Goal: Task Accomplishment & Management: Complete application form

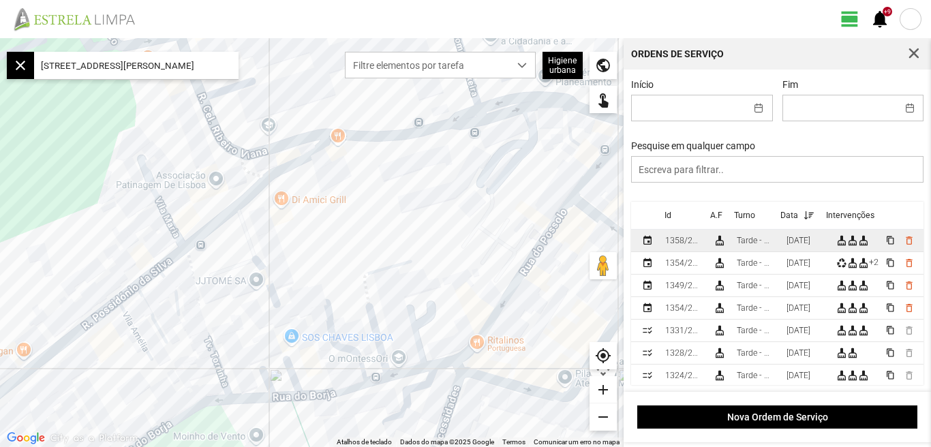
click at [797, 240] on div "[DATE]" at bounding box center [798, 241] width 24 height 10
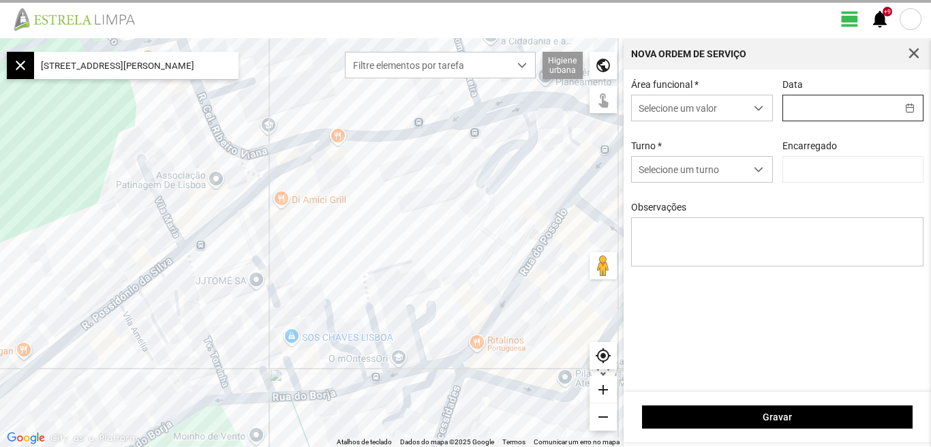
type input "[DATE]"
type input "[PERSON_NAME]"
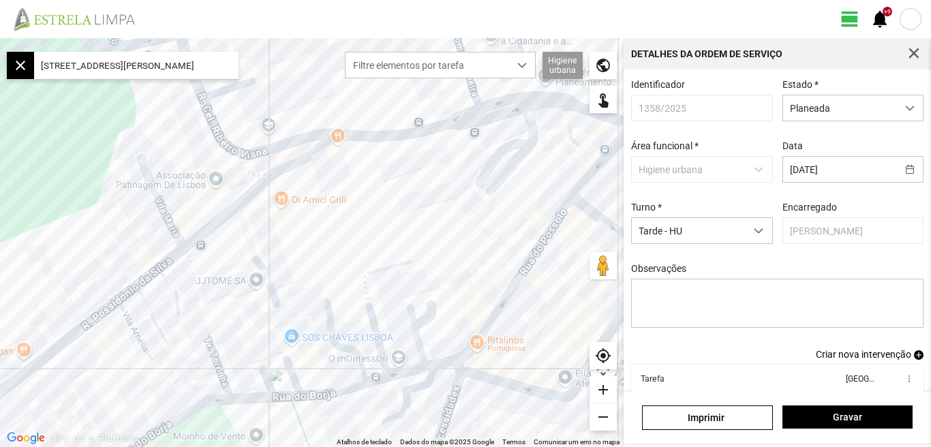
scroll to position [74, 0]
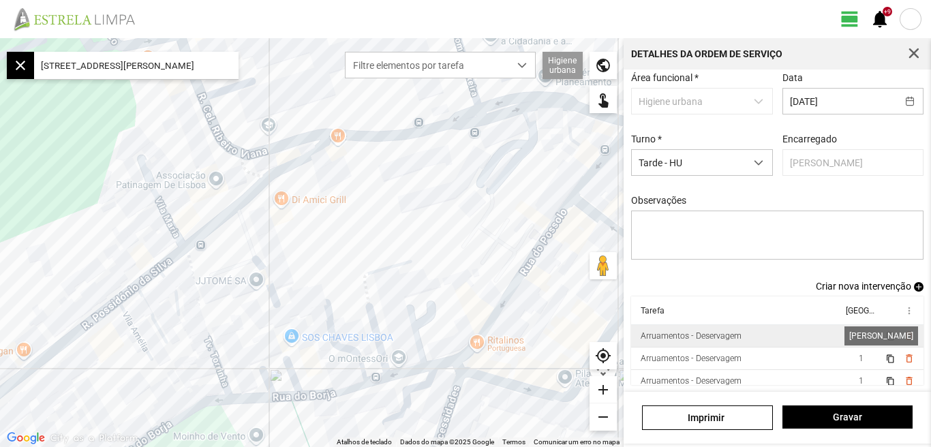
click at [858, 333] on span "1" at bounding box center [860, 336] width 5 height 10
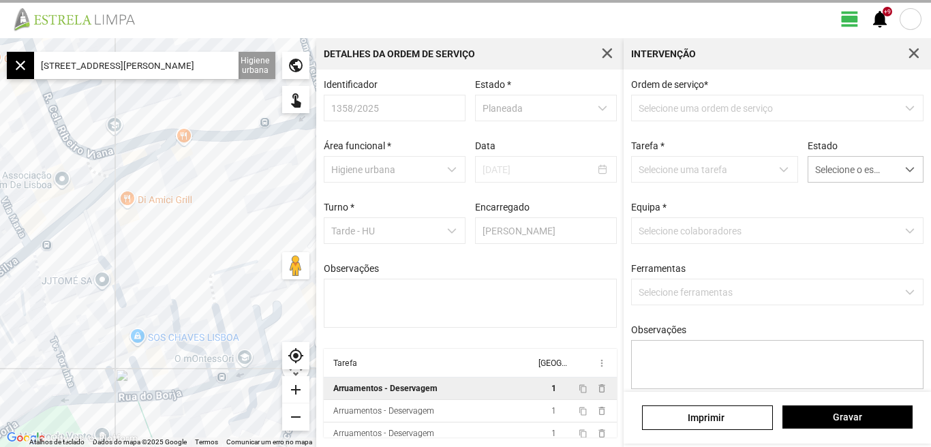
scroll to position [3, 0]
type textarea "[PERSON_NAME]"
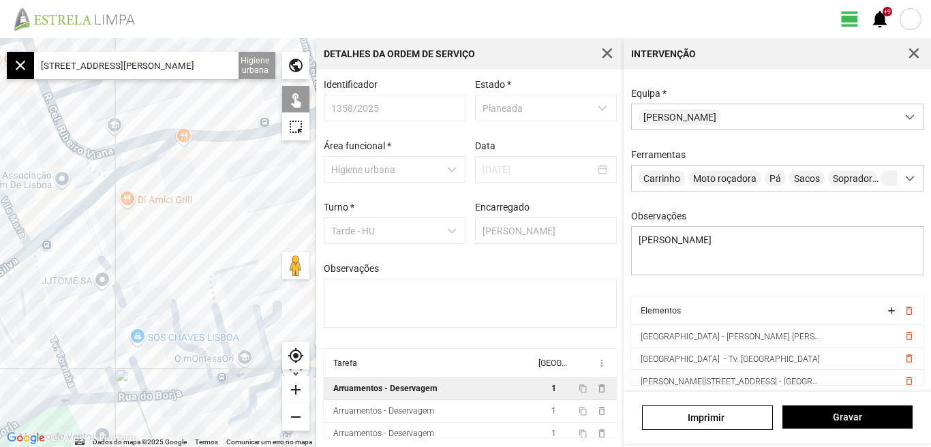
scroll to position [30, 0]
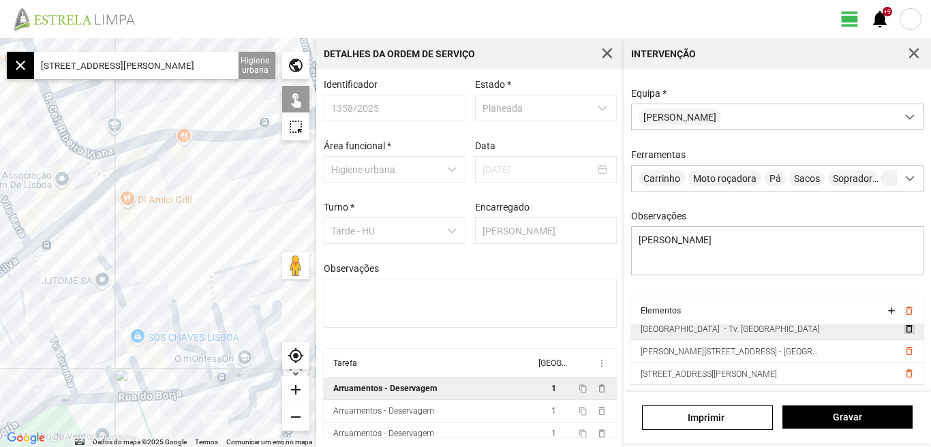
click at [903, 330] on span "delete_outline" at bounding box center [908, 328] width 11 height 11
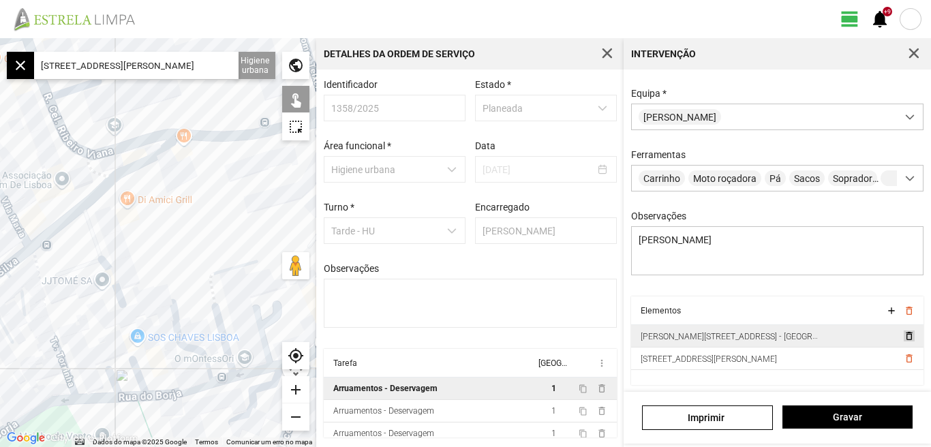
click at [903, 341] on span "delete_outline" at bounding box center [908, 335] width 11 height 11
click at [903, 338] on span "delete_outline" at bounding box center [908, 335] width 11 height 11
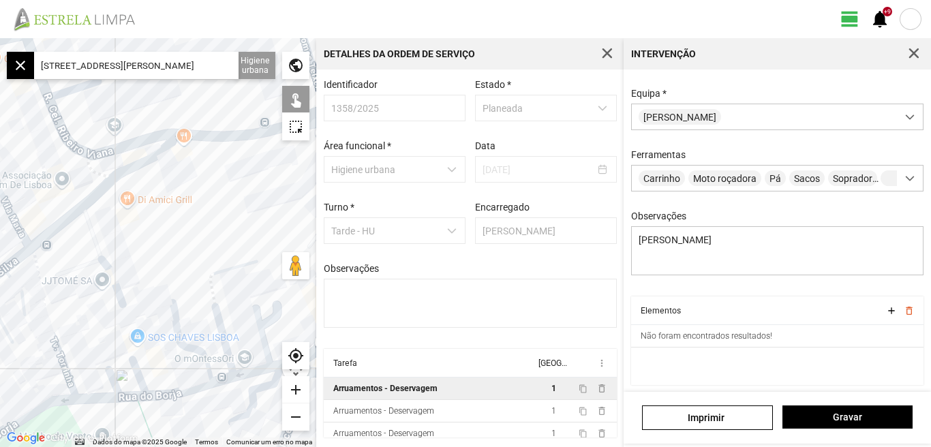
click at [201, 67] on input "[STREET_ADDRESS][PERSON_NAME]" at bounding box center [136, 65] width 204 height 27
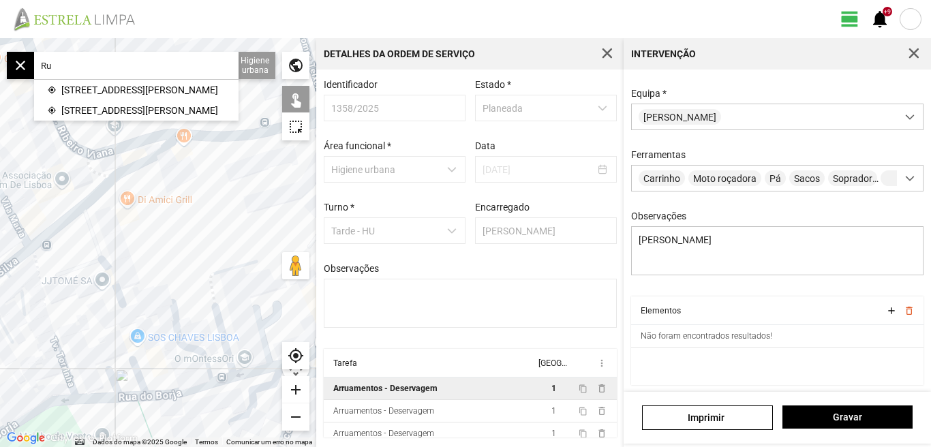
type input "R"
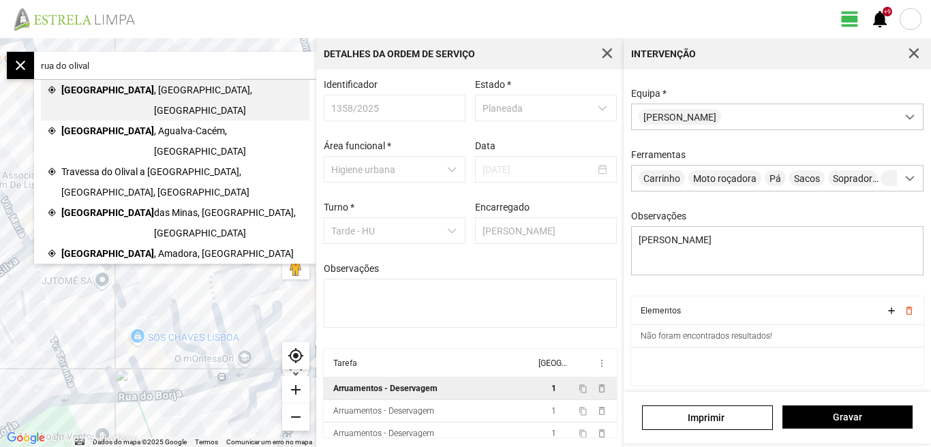
click at [108, 90] on span "[GEOGRAPHIC_DATA]" at bounding box center [107, 100] width 93 height 41
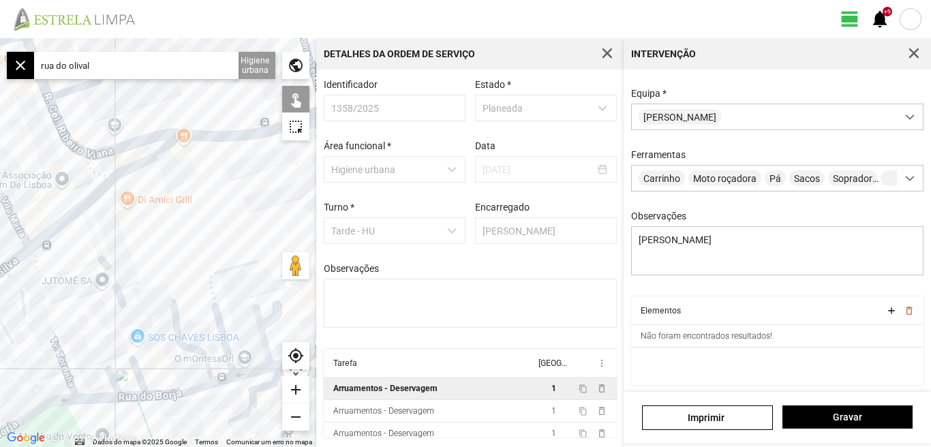
type input "[STREET_ADDRESS]"
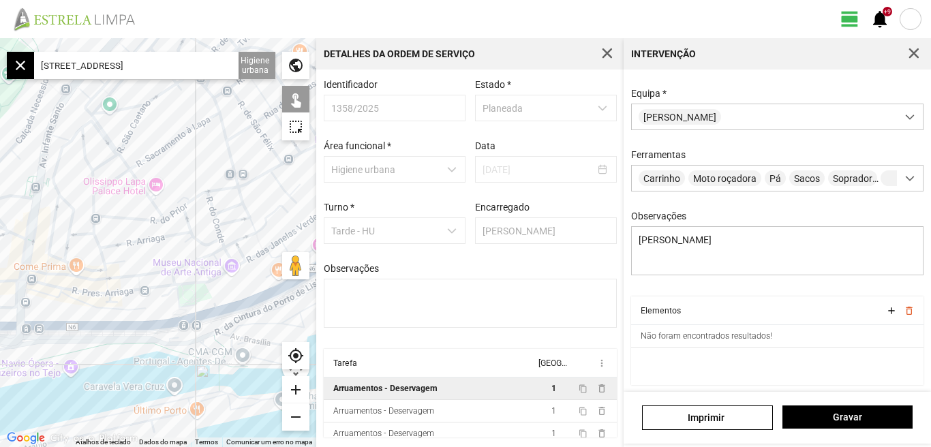
click at [297, 392] on div "add" at bounding box center [295, 389] width 27 height 27
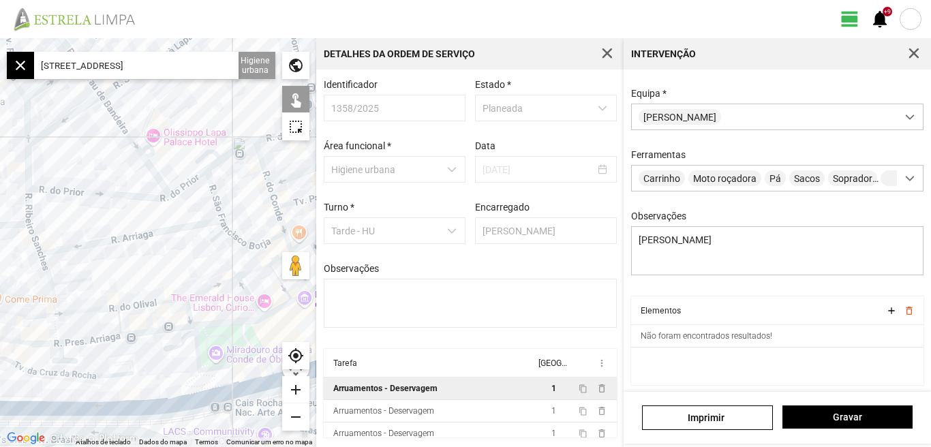
click at [298, 391] on div "add" at bounding box center [295, 389] width 27 height 27
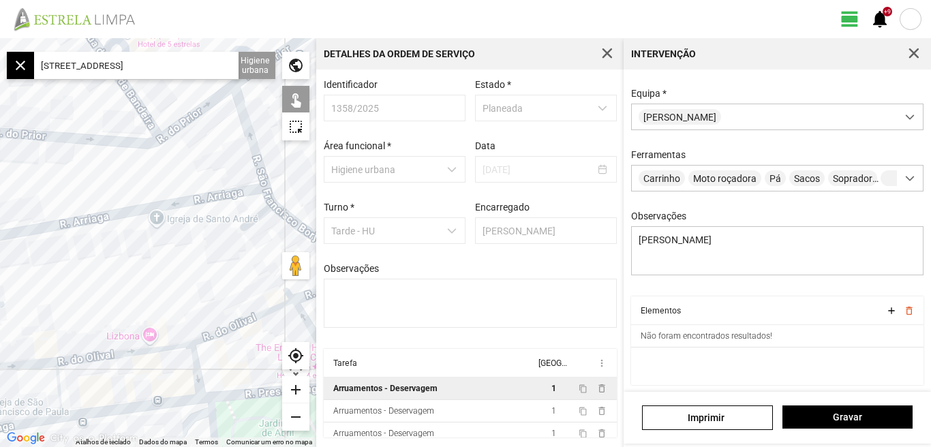
drag, startPoint x: 201, startPoint y: 286, endPoint x: 79, endPoint y: 242, distance: 129.7
click at [81, 244] on div at bounding box center [158, 242] width 316 height 409
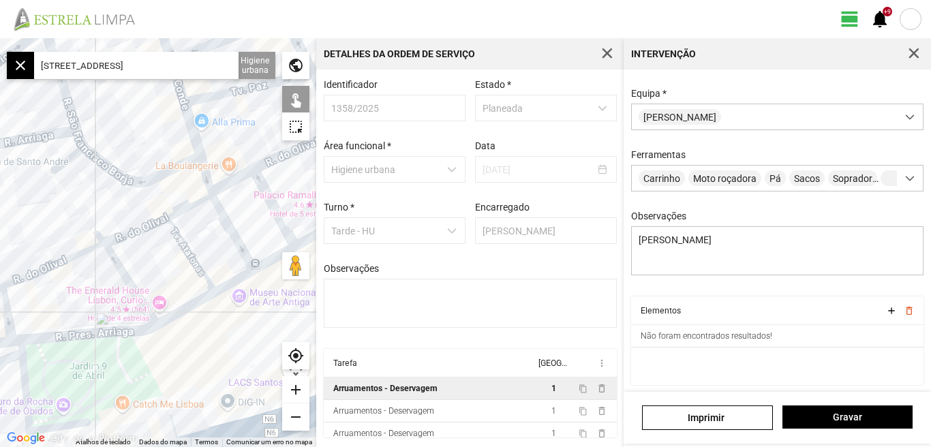
drag, startPoint x: 57, startPoint y: 217, endPoint x: 216, endPoint y: 193, distance: 160.6
click at [215, 193] on div at bounding box center [158, 242] width 316 height 409
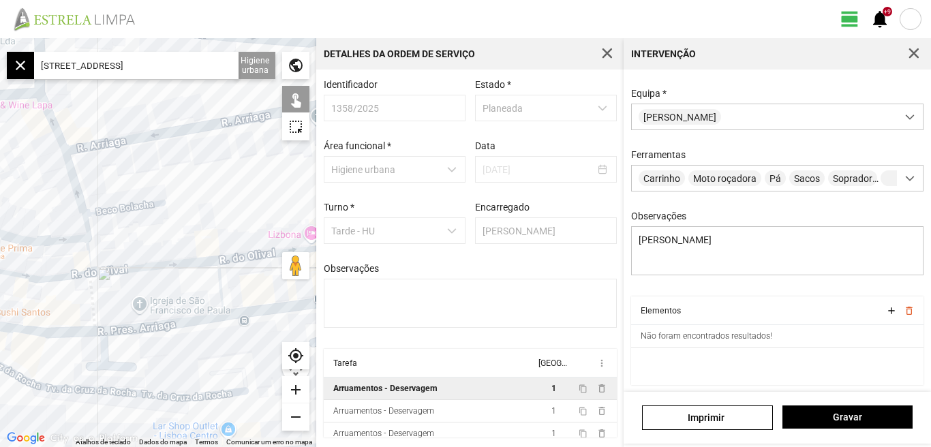
drag, startPoint x: 143, startPoint y: 204, endPoint x: 258, endPoint y: 199, distance: 115.2
click at [256, 200] on div at bounding box center [158, 242] width 316 height 409
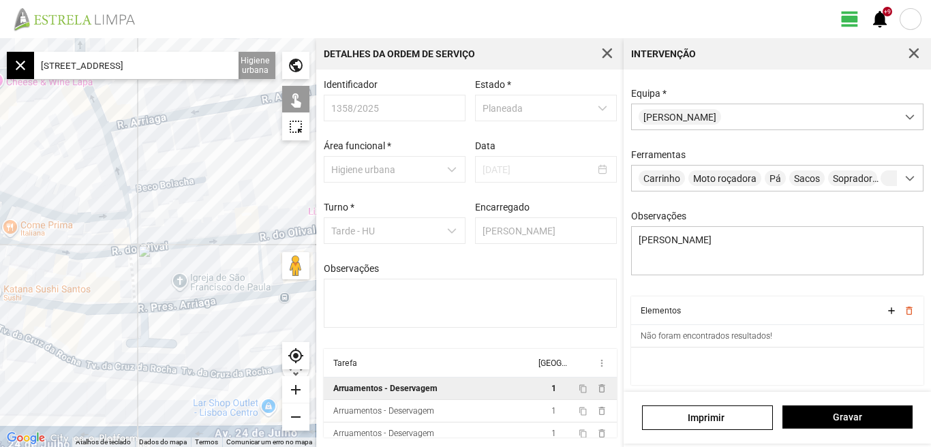
drag, startPoint x: 217, startPoint y: 209, endPoint x: 197, endPoint y: 194, distance: 25.3
click at [197, 194] on div at bounding box center [158, 242] width 316 height 409
click at [293, 391] on div "add" at bounding box center [295, 389] width 27 height 27
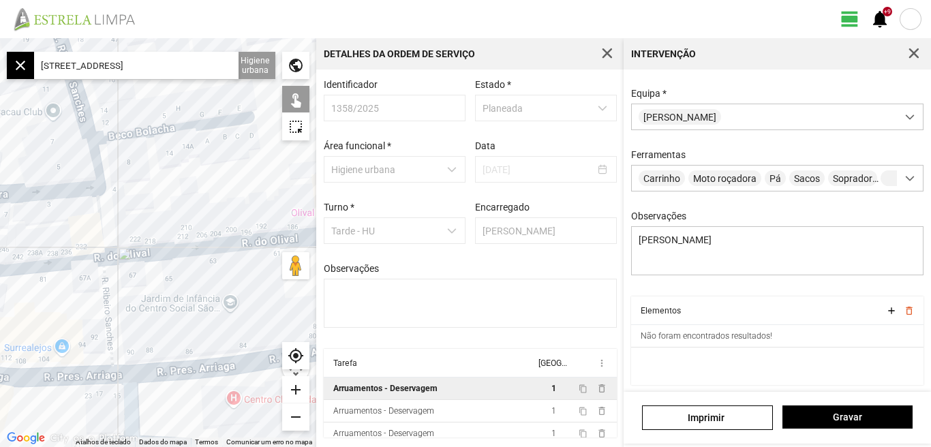
drag, startPoint x: 60, startPoint y: 304, endPoint x: 146, endPoint y: 304, distance: 86.5
click at [146, 304] on div at bounding box center [158, 242] width 316 height 409
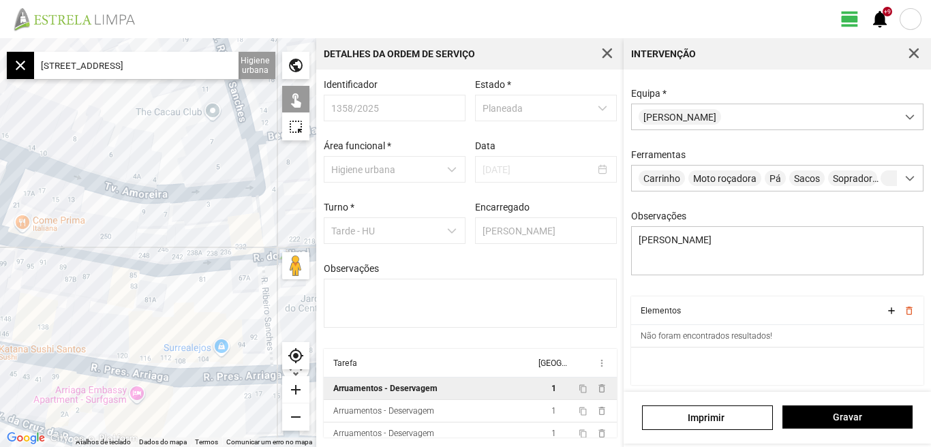
click at [167, 266] on div at bounding box center [158, 242] width 316 height 409
drag, startPoint x: 96, startPoint y: 285, endPoint x: 266, endPoint y: 296, distance: 170.7
click at [265, 297] on div at bounding box center [158, 242] width 316 height 409
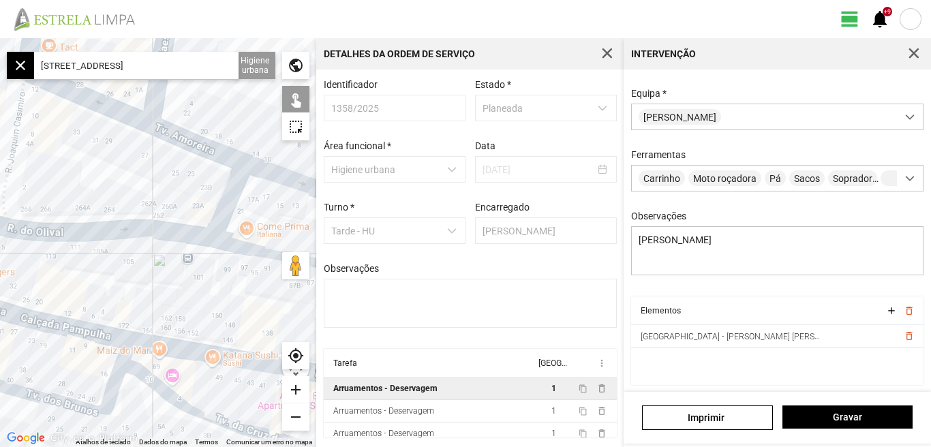
click at [124, 226] on div at bounding box center [158, 242] width 316 height 409
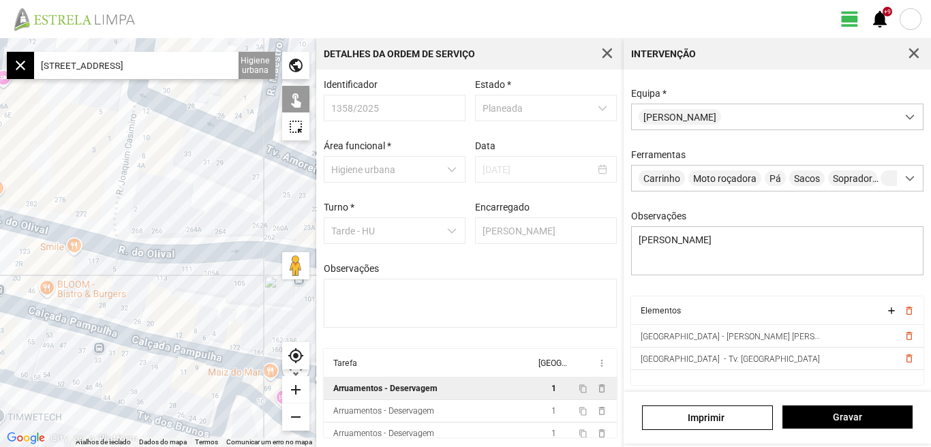
drag, startPoint x: 93, startPoint y: 271, endPoint x: 74, endPoint y: 280, distance: 21.7
click at [78, 281] on div at bounding box center [158, 242] width 316 height 409
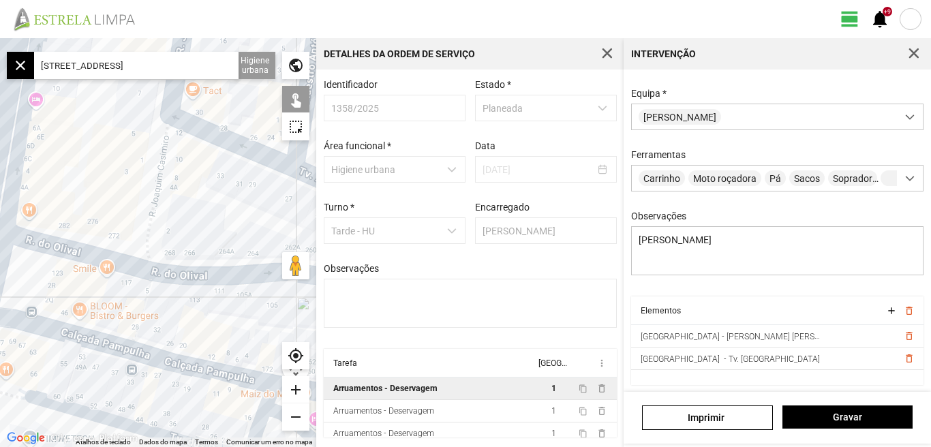
drag, startPoint x: 74, startPoint y: 280, endPoint x: 327, endPoint y: 328, distance: 257.9
click at [324, 330] on div "← Mover para a esquerda → Mover para a direita ↑ Mover para cima ↓ Mover para b…" at bounding box center [465, 242] width 931 height 409
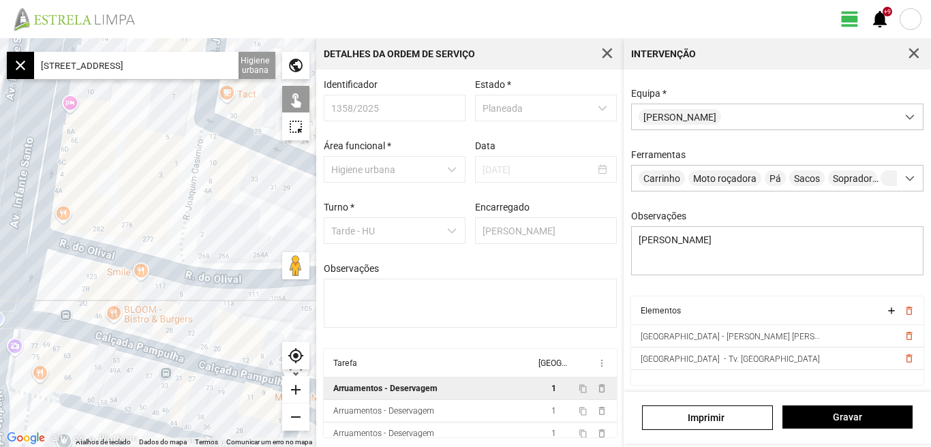
click at [101, 250] on div at bounding box center [158, 242] width 316 height 409
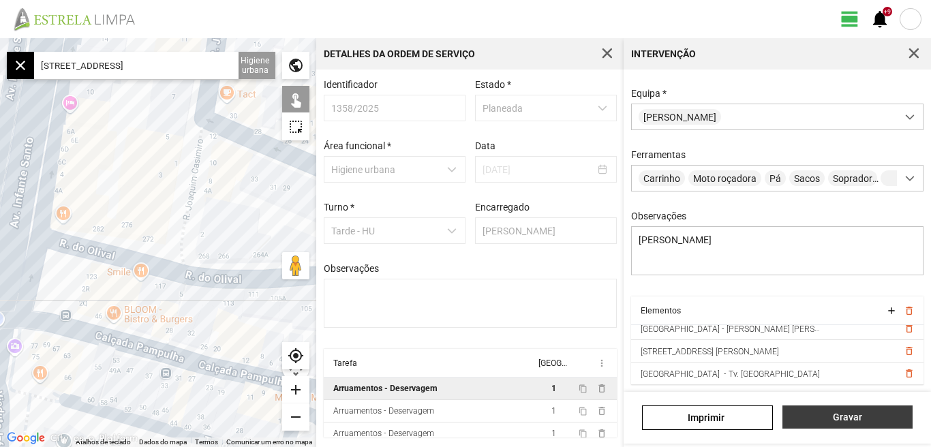
click at [839, 419] on span "Gravar" at bounding box center [847, 417] width 116 height 11
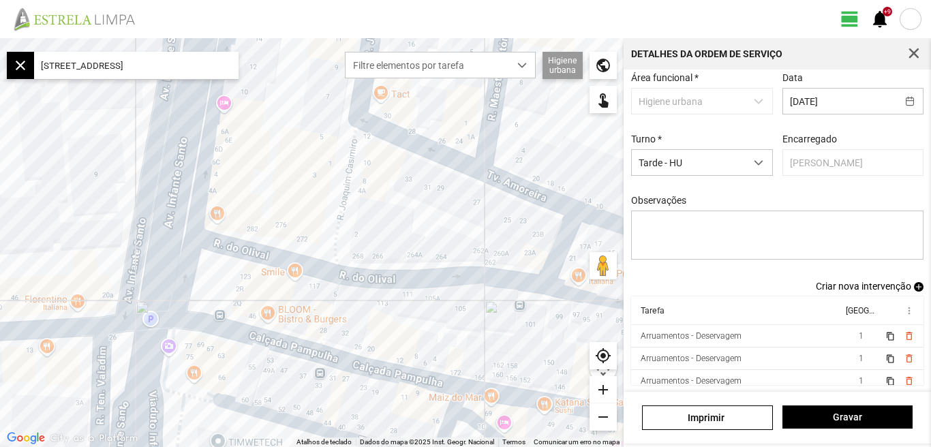
scroll to position [74, 0]
click at [858, 380] on span "1" at bounding box center [860, 381] width 5 height 10
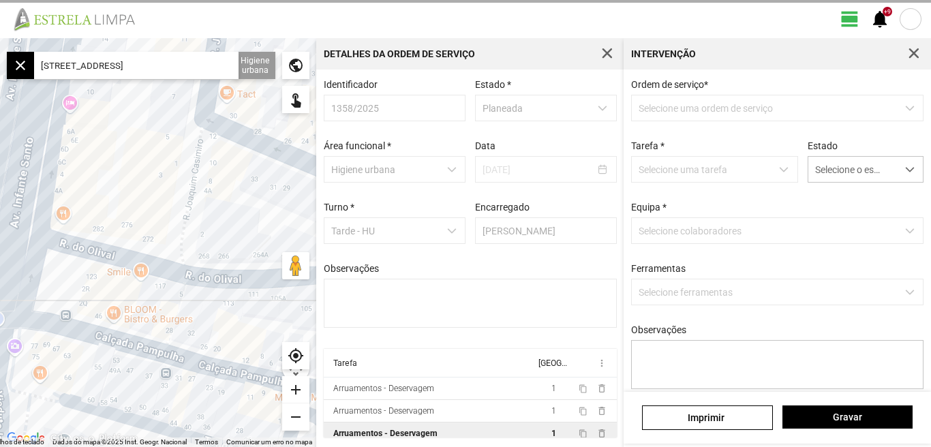
type textarea "[PERSON_NAME]"
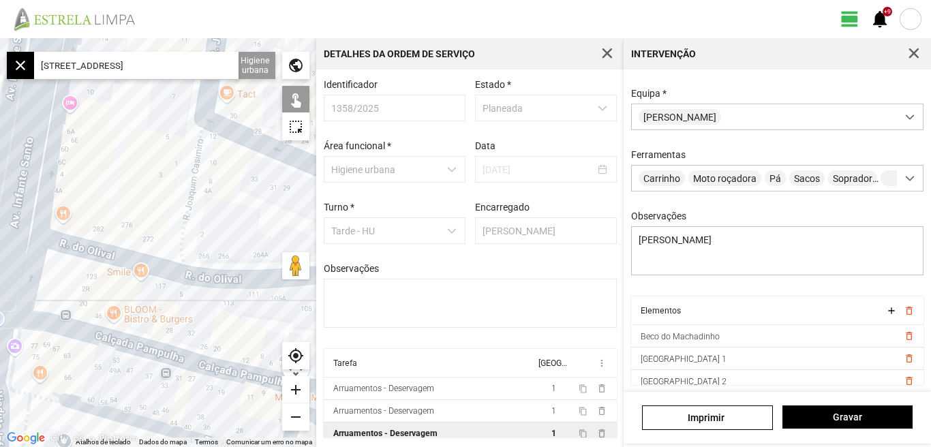
click at [199, 65] on input "[STREET_ADDRESS]" at bounding box center [136, 65] width 204 height 27
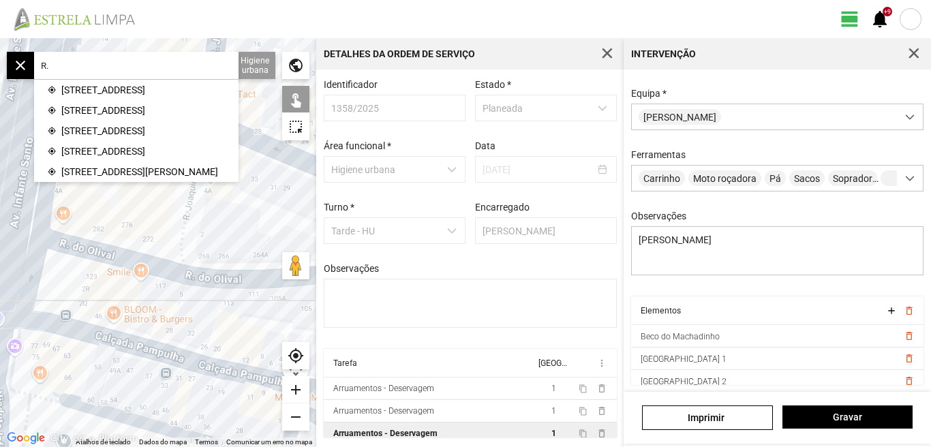
type input "R"
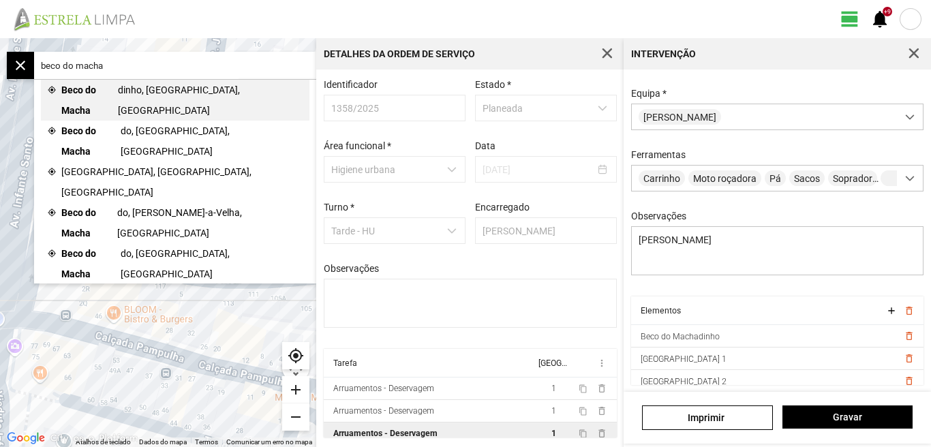
click at [118, 92] on span "Beco do Macha" at bounding box center [89, 100] width 57 height 41
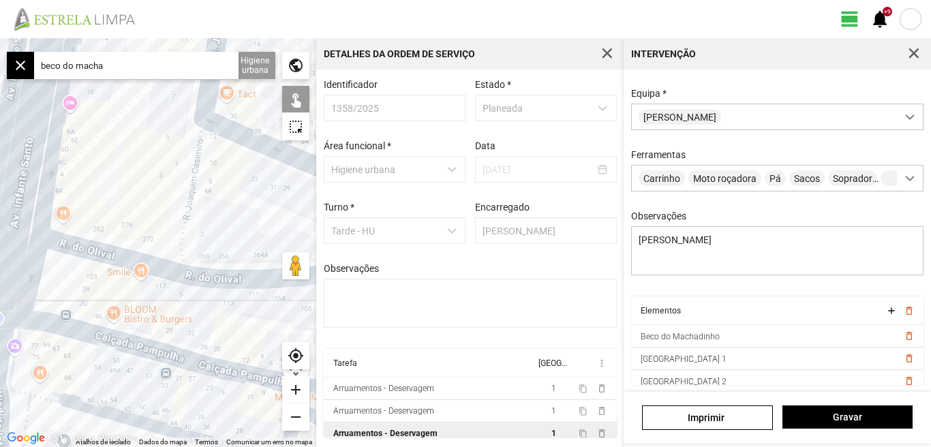
type input "Beco do Machadinho, 1200-761 [GEOGRAPHIC_DATA], [GEOGRAPHIC_DATA]"
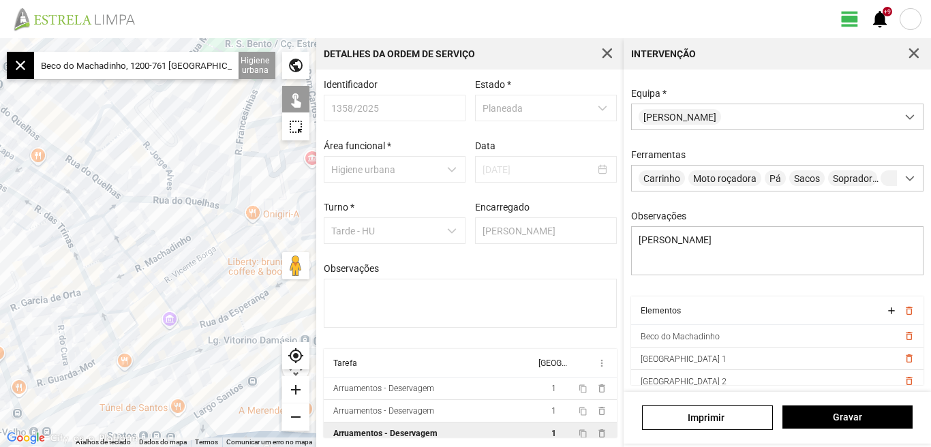
click at [294, 390] on div "add" at bounding box center [295, 389] width 27 height 27
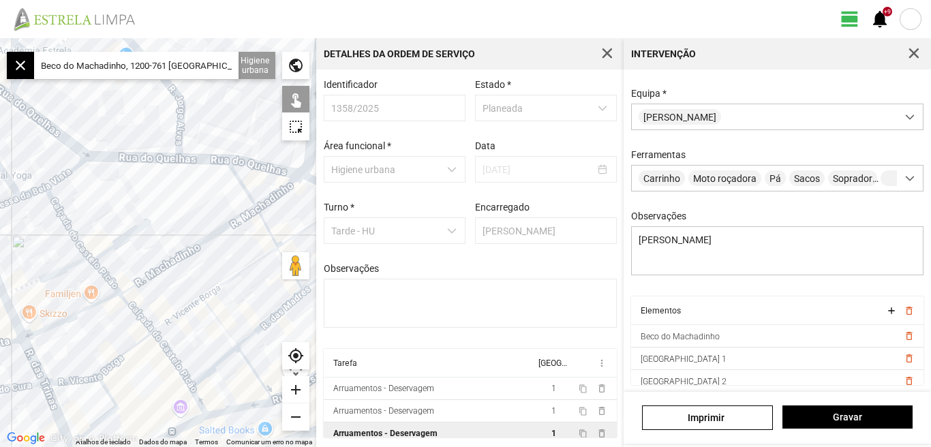
click at [294, 390] on div "add" at bounding box center [295, 389] width 27 height 27
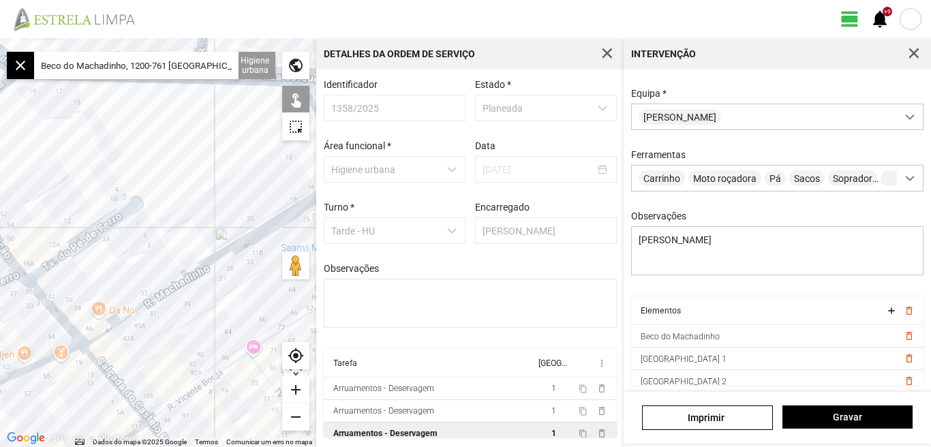
scroll to position [120, 0]
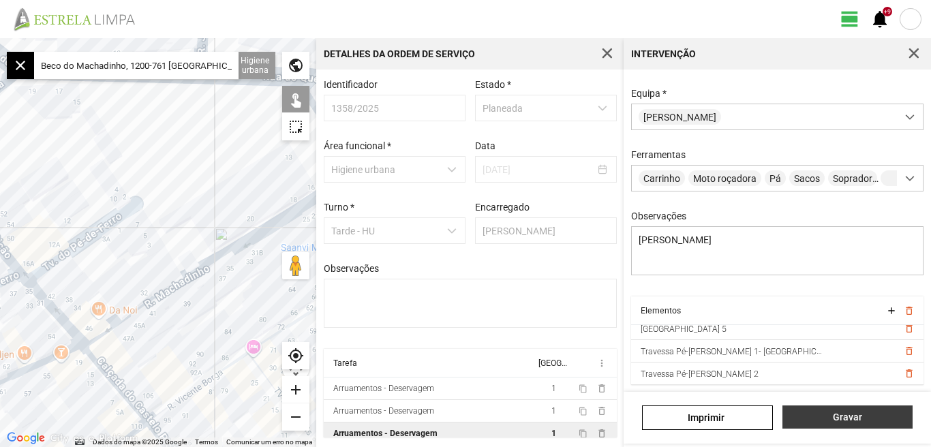
click at [841, 415] on span "Gravar" at bounding box center [847, 417] width 116 height 11
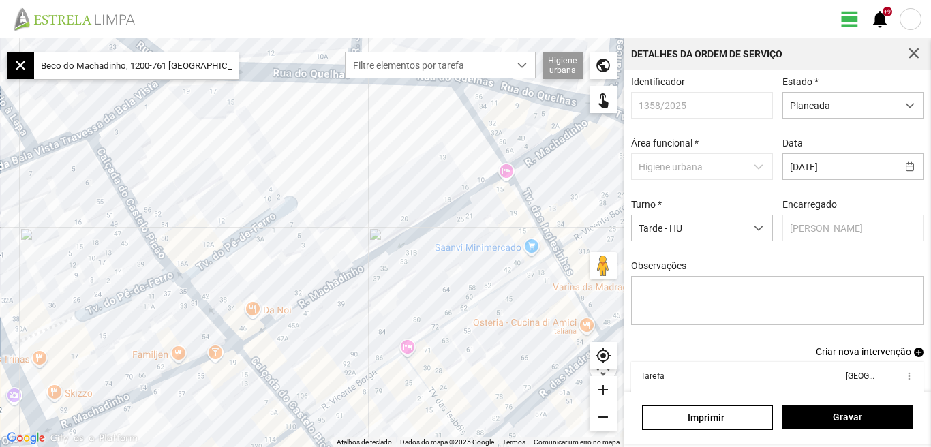
scroll to position [74, 0]
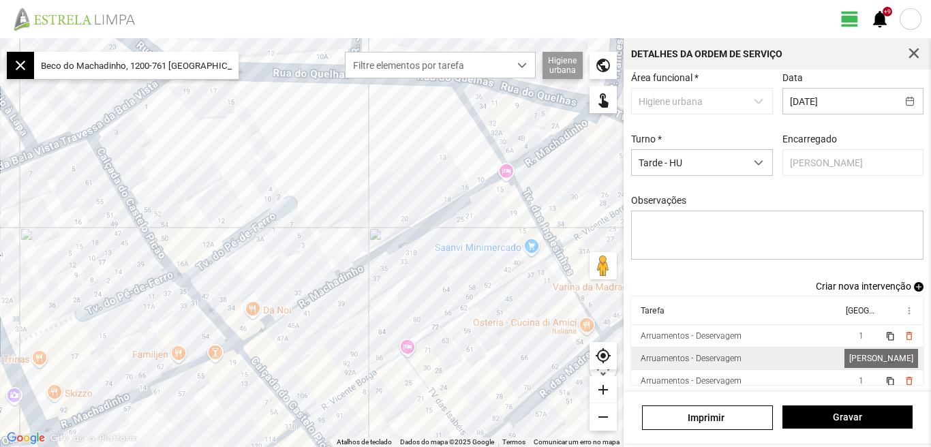
click at [858, 358] on span "1" at bounding box center [860, 359] width 5 height 10
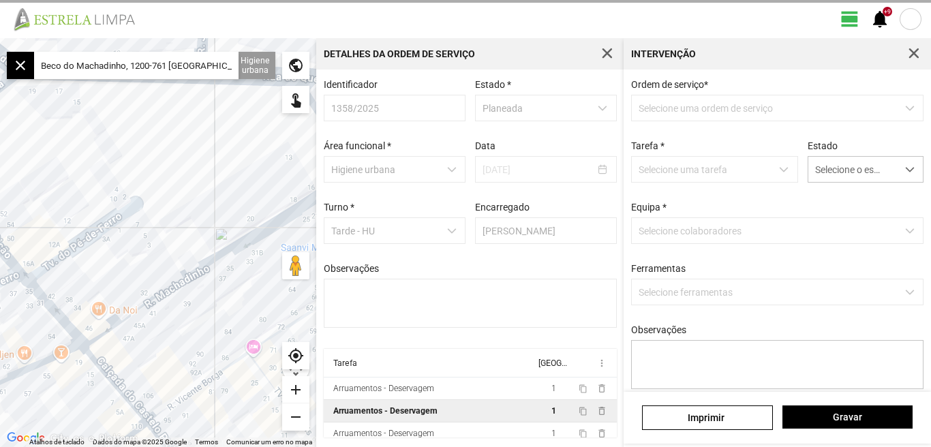
scroll to position [3, 0]
type textarea "[PERSON_NAME]"
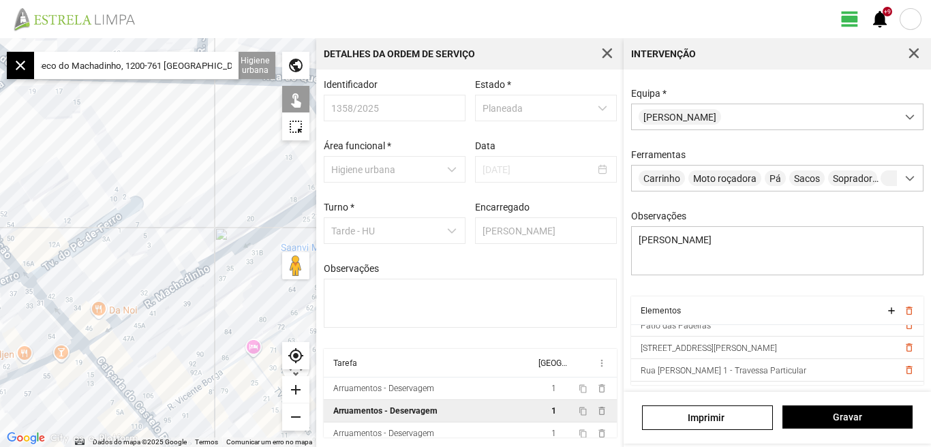
scroll to position [0, 0]
drag, startPoint x: 228, startPoint y: 66, endPoint x: 24, endPoint y: 59, distance: 203.8
click at [26, 59] on fbc-map-search "close Beco do Machadinho, 1200-761 [GEOGRAPHIC_DATA], [GEOGRAPHIC_DATA]" at bounding box center [123, 65] width 232 height 27
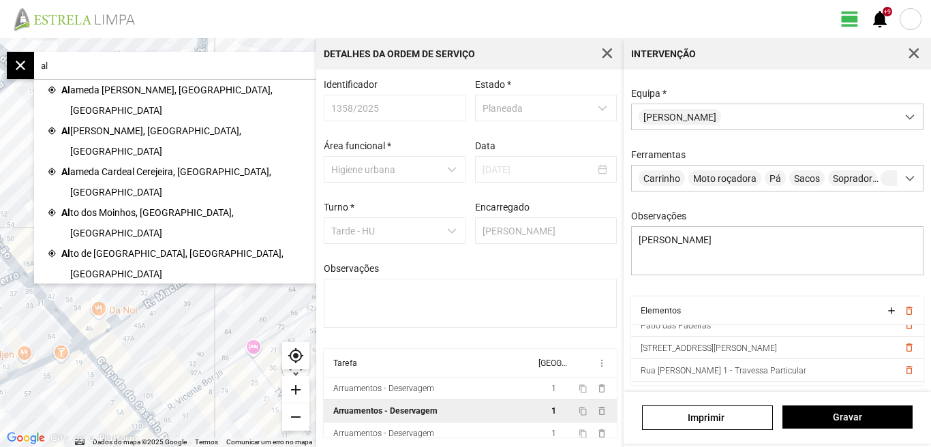
click at [72, 67] on input "al" at bounding box center [136, 65] width 204 height 27
type input "a"
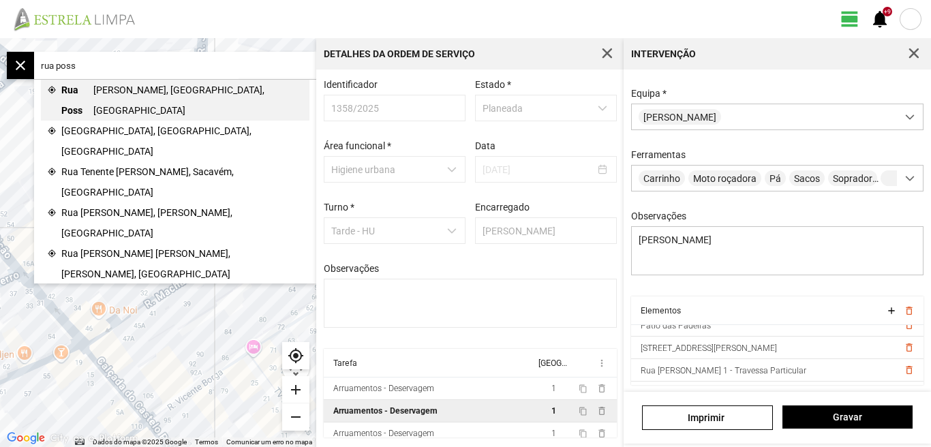
click at [111, 89] on span "[PERSON_NAME], [GEOGRAPHIC_DATA], [GEOGRAPHIC_DATA]" at bounding box center [198, 100] width 210 height 41
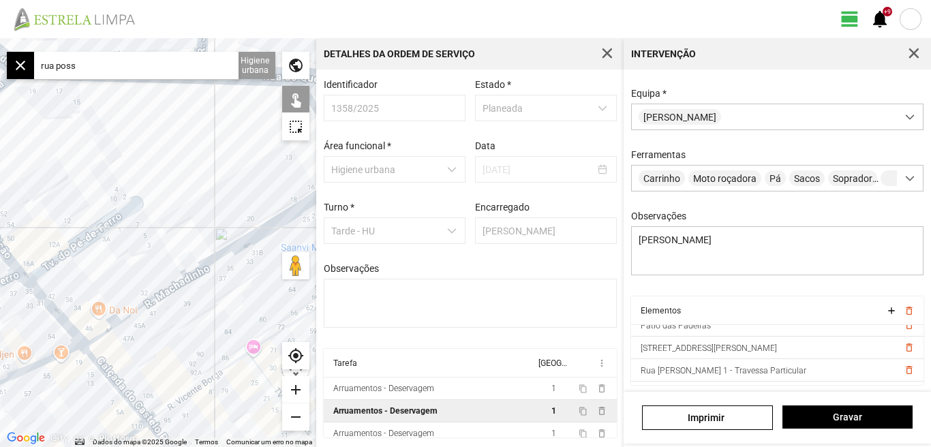
type input "[STREET_ADDRESS][PERSON_NAME]"
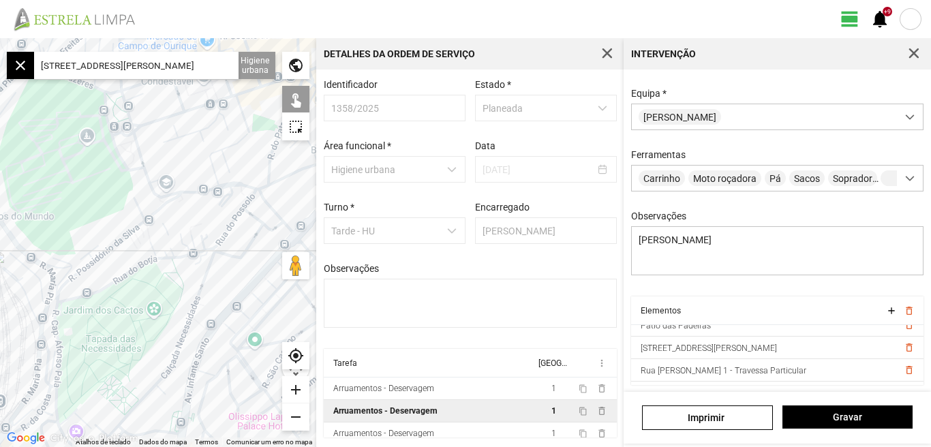
click at [294, 392] on div "add" at bounding box center [295, 389] width 27 height 27
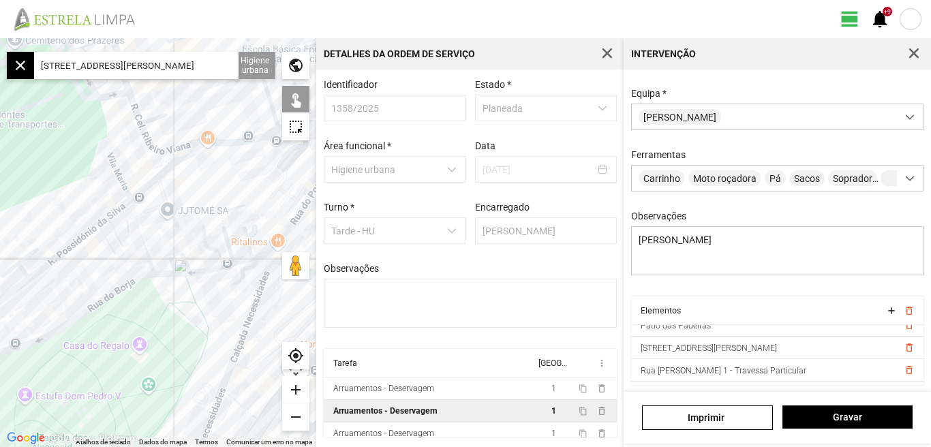
click at [294, 392] on div "add" at bounding box center [295, 389] width 27 height 27
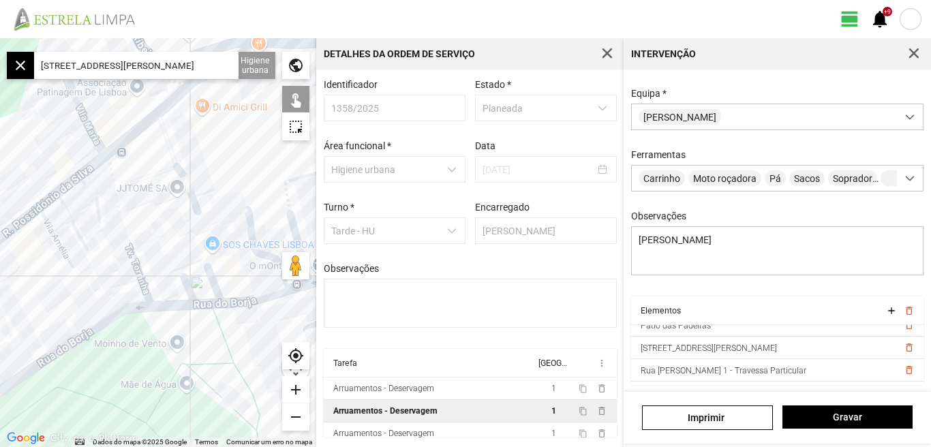
click at [221, 180] on div at bounding box center [158, 242] width 316 height 409
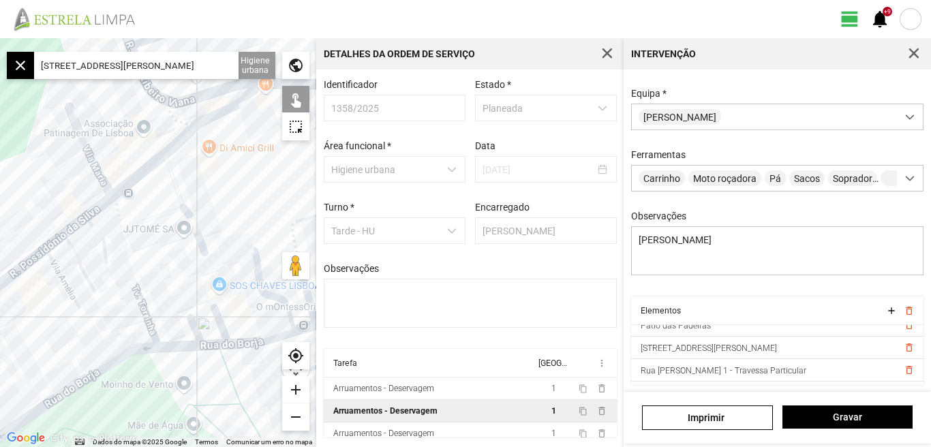
drag, startPoint x: 230, startPoint y: 178, endPoint x: 238, endPoint y: 248, distance: 70.6
click at [238, 248] on div at bounding box center [158, 242] width 316 height 409
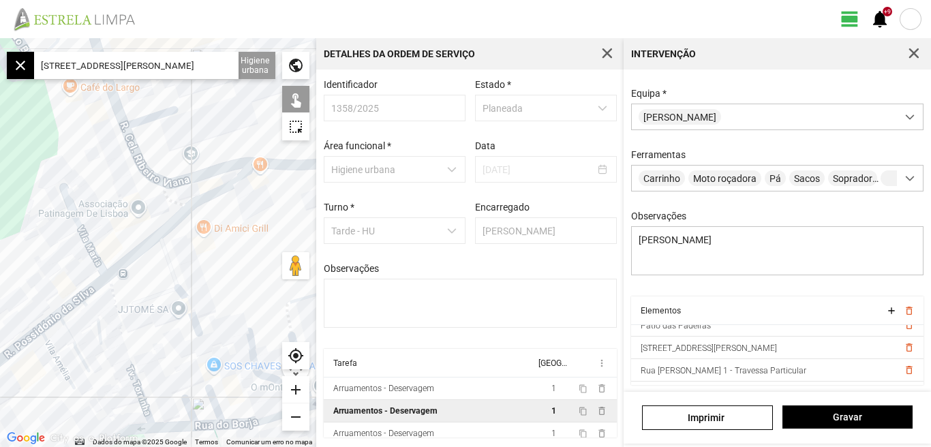
drag, startPoint x: 156, startPoint y: 253, endPoint x: 157, endPoint y: 285, distance: 32.1
click at [157, 285] on div at bounding box center [158, 242] width 316 height 409
click at [300, 392] on div "add" at bounding box center [295, 389] width 27 height 27
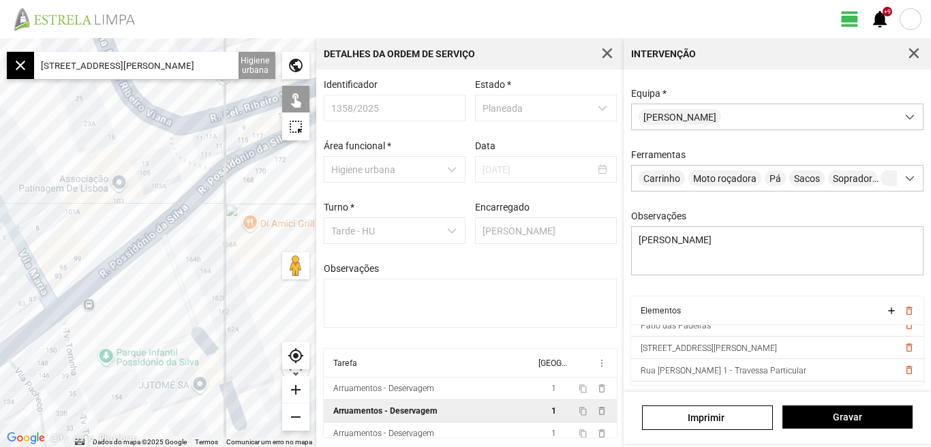
click at [300, 392] on div "add" at bounding box center [295, 389] width 27 height 27
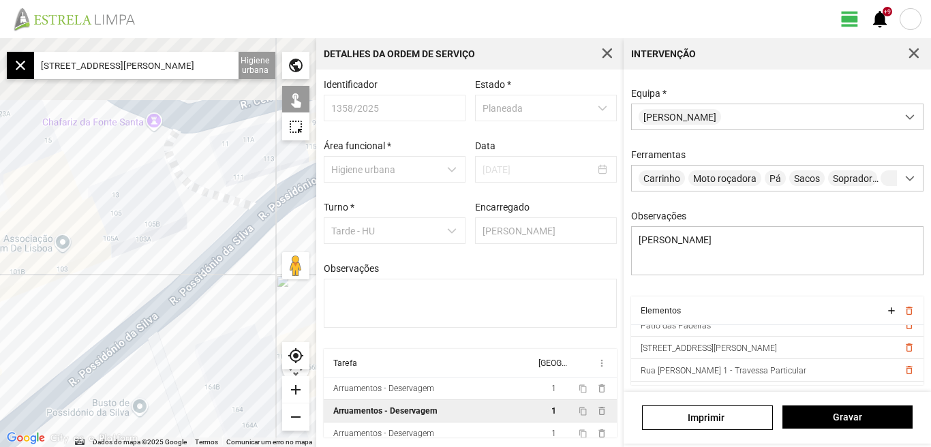
drag, startPoint x: 222, startPoint y: 261, endPoint x: 202, endPoint y: 384, distance: 124.2
click at [202, 384] on div at bounding box center [158, 242] width 316 height 409
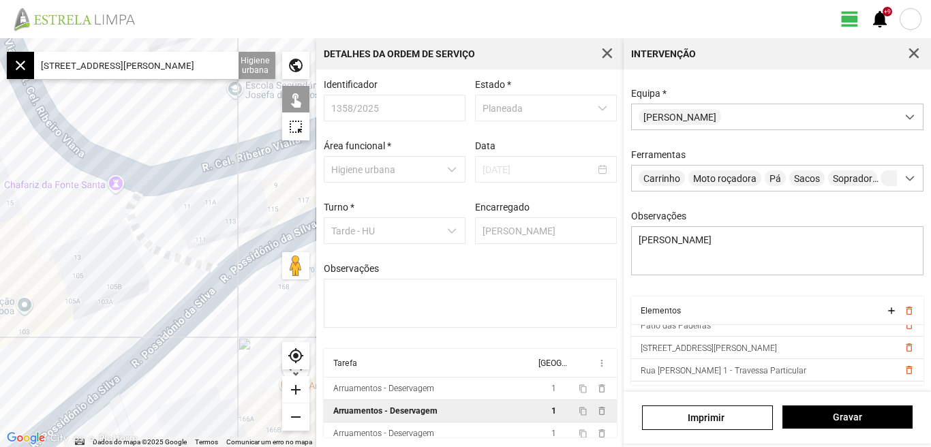
drag, startPoint x: 219, startPoint y: 294, endPoint x: 186, endPoint y: 350, distance: 64.1
click at [186, 350] on div at bounding box center [158, 242] width 316 height 409
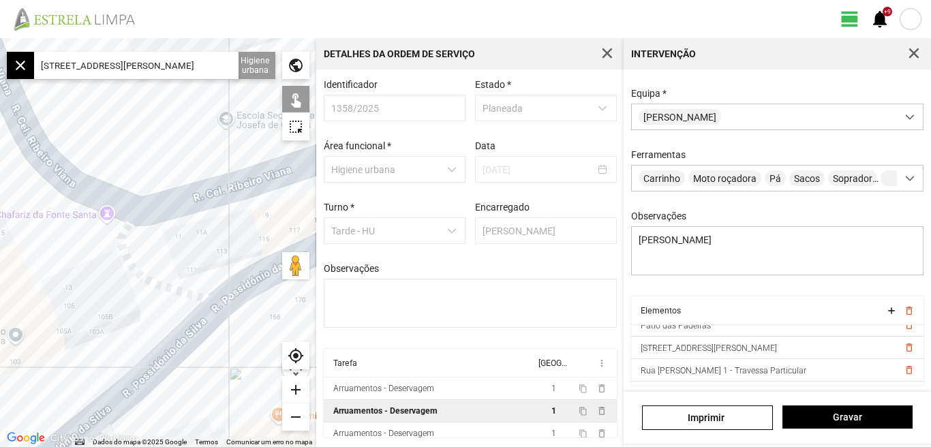
drag, startPoint x: 228, startPoint y: 211, endPoint x: 219, endPoint y: 243, distance: 33.2
click at [219, 243] on div at bounding box center [158, 242] width 316 height 409
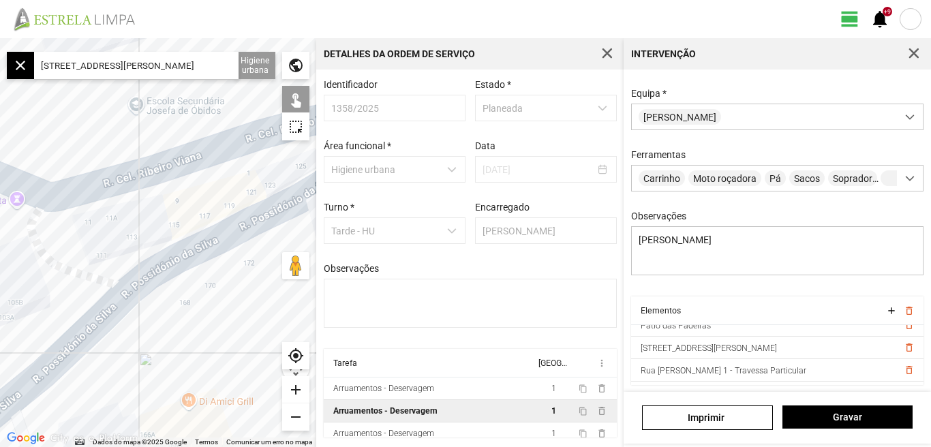
drag, startPoint x: 93, startPoint y: 346, endPoint x: 0, endPoint y: 332, distance: 93.8
click at [0, 332] on div at bounding box center [158, 242] width 316 height 409
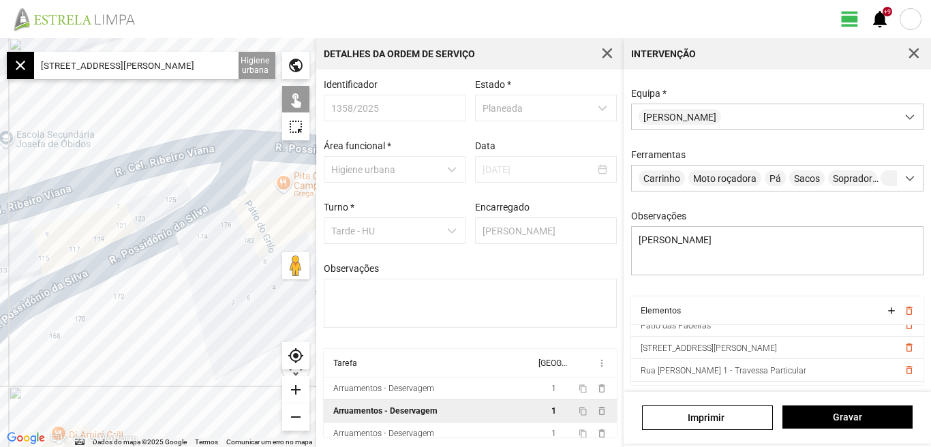
drag, startPoint x: 119, startPoint y: 333, endPoint x: 93, endPoint y: 339, distance: 26.5
click at [93, 339] on div at bounding box center [158, 242] width 316 height 409
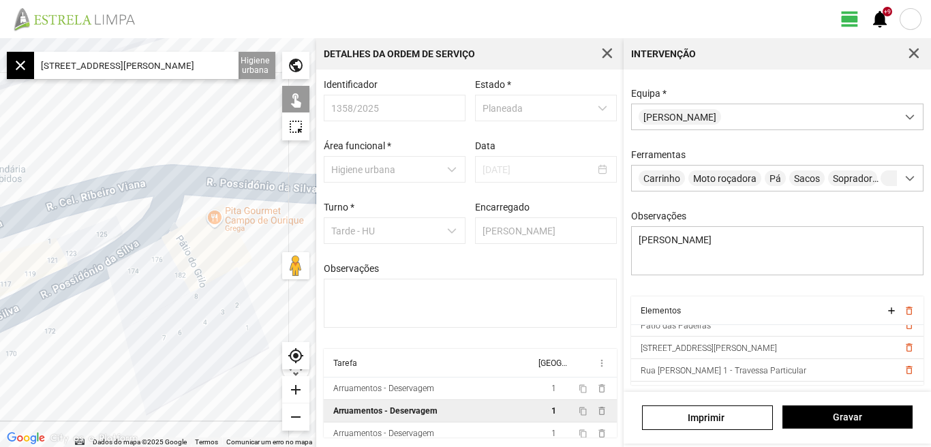
drag, startPoint x: 102, startPoint y: 335, endPoint x: 53, endPoint y: 357, distance: 54.0
click at [53, 357] on div at bounding box center [158, 242] width 316 height 409
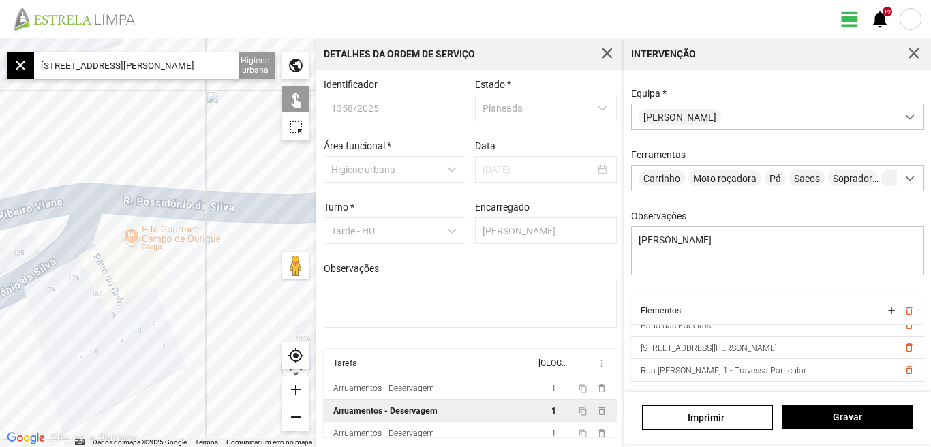
drag, startPoint x: 127, startPoint y: 326, endPoint x: 39, endPoint y: 350, distance: 90.9
click at [39, 350] on div at bounding box center [158, 242] width 316 height 409
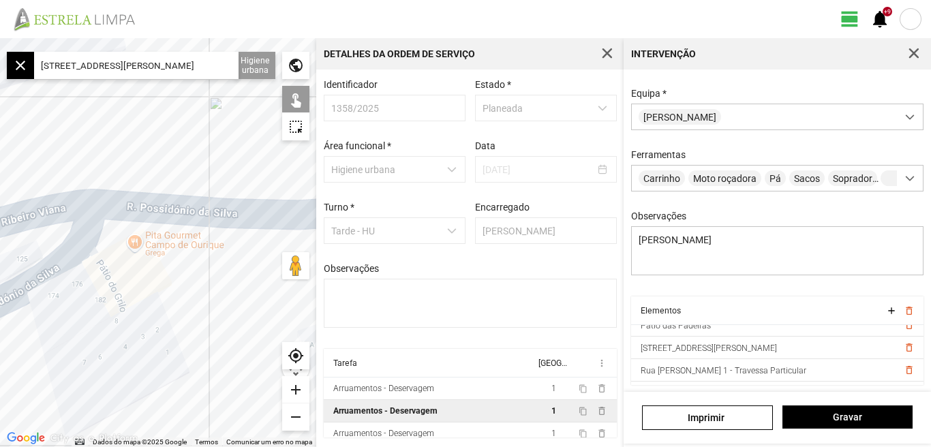
drag, startPoint x: 116, startPoint y: 342, endPoint x: 32, endPoint y: 352, distance: 84.4
click at [32, 352] on div at bounding box center [158, 242] width 316 height 409
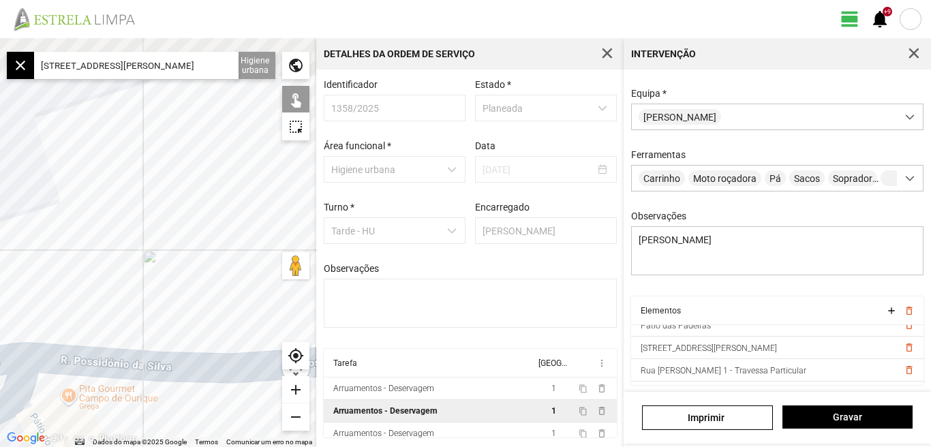
drag, startPoint x: 78, startPoint y: 365, endPoint x: 161, endPoint y: 474, distance: 136.1
click at [161, 446] on html "view_day +9 notifications ← Mover para a esquerda → Mover para a direita ↑ Move…" at bounding box center [465, 223] width 931 height 447
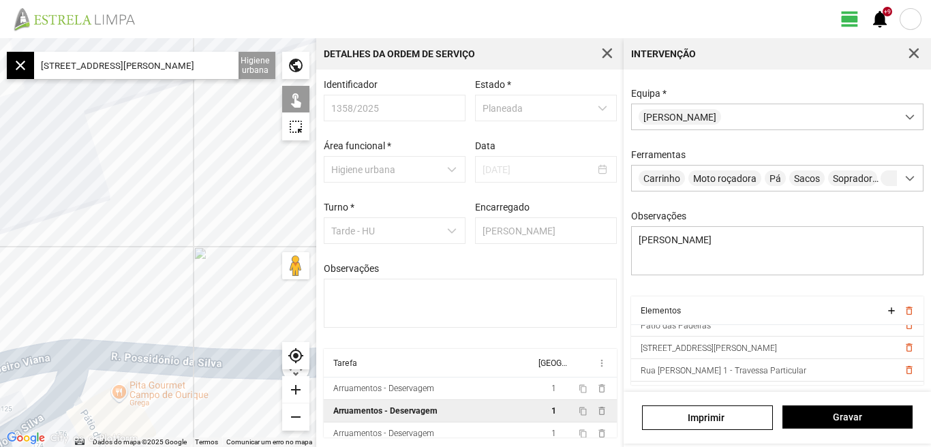
drag, startPoint x: 148, startPoint y: 394, endPoint x: 94, endPoint y: 228, distance: 174.1
click at [94, 228] on div at bounding box center [158, 242] width 316 height 409
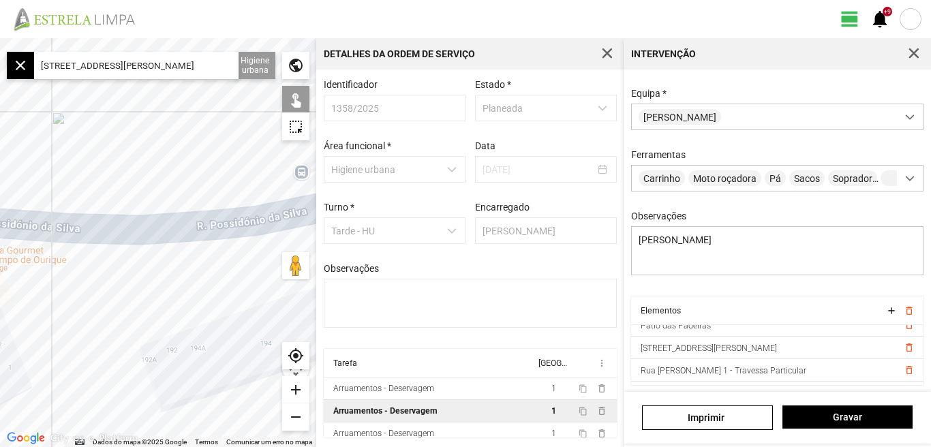
drag, startPoint x: 232, startPoint y: 360, endPoint x: 100, endPoint y: 283, distance: 153.0
click at [100, 283] on div at bounding box center [158, 242] width 316 height 409
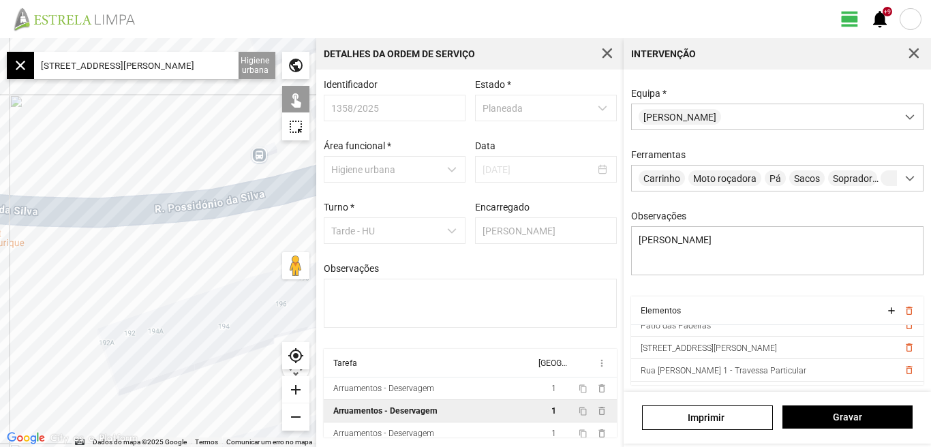
drag, startPoint x: 162, startPoint y: 281, endPoint x: 39, endPoint y: 279, distance: 123.3
click at [32, 279] on div at bounding box center [158, 242] width 316 height 409
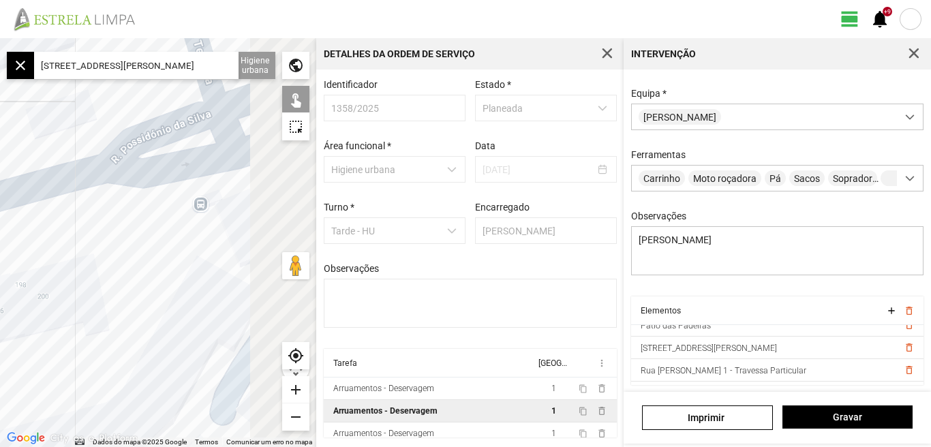
drag, startPoint x: 73, startPoint y: 287, endPoint x: 10, endPoint y: 296, distance: 64.0
click at [10, 296] on div at bounding box center [158, 242] width 316 height 409
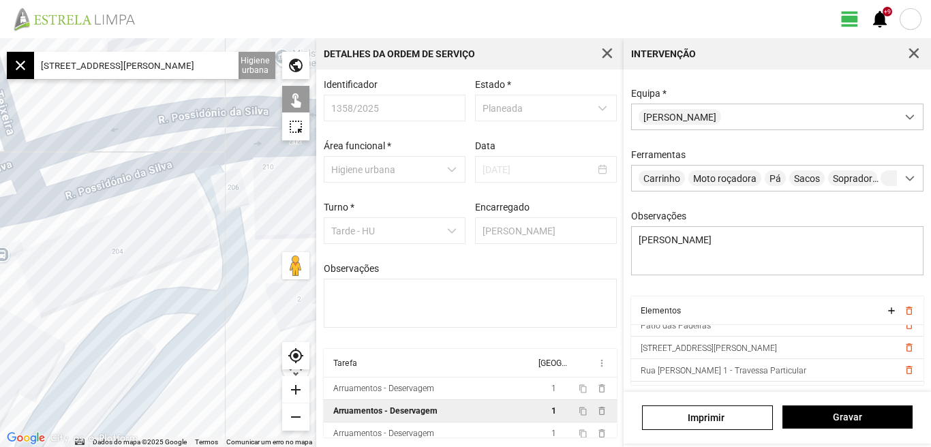
drag, startPoint x: 119, startPoint y: 246, endPoint x: 0, endPoint y: 285, distance: 125.0
click at [0, 285] on div at bounding box center [158, 242] width 316 height 409
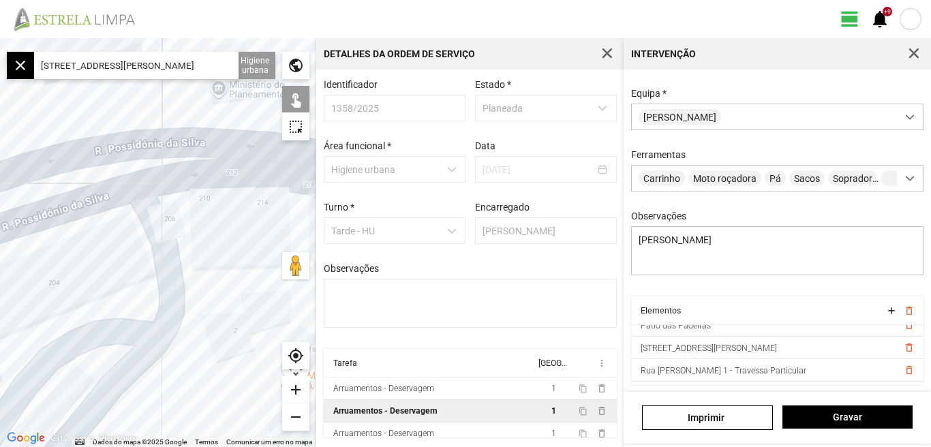
drag, startPoint x: 140, startPoint y: 264, endPoint x: 70, endPoint y: 245, distance: 72.7
click at [74, 246] on div at bounding box center [158, 242] width 316 height 409
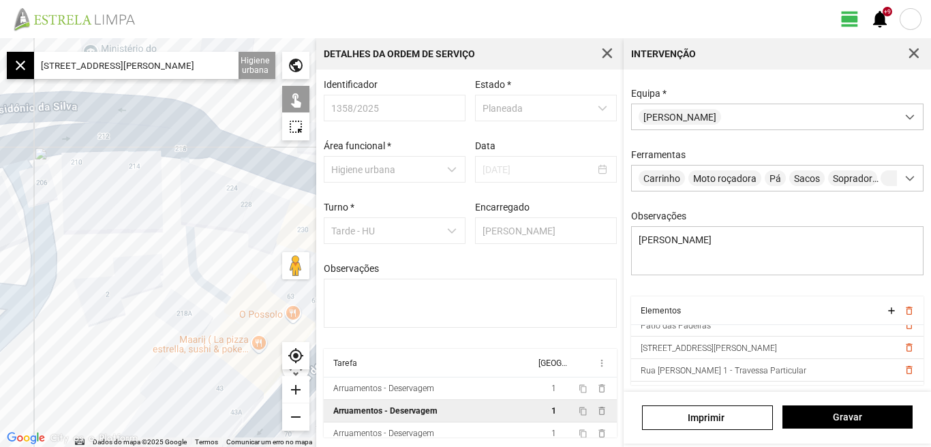
click at [297, 416] on div "remove" at bounding box center [295, 416] width 27 height 27
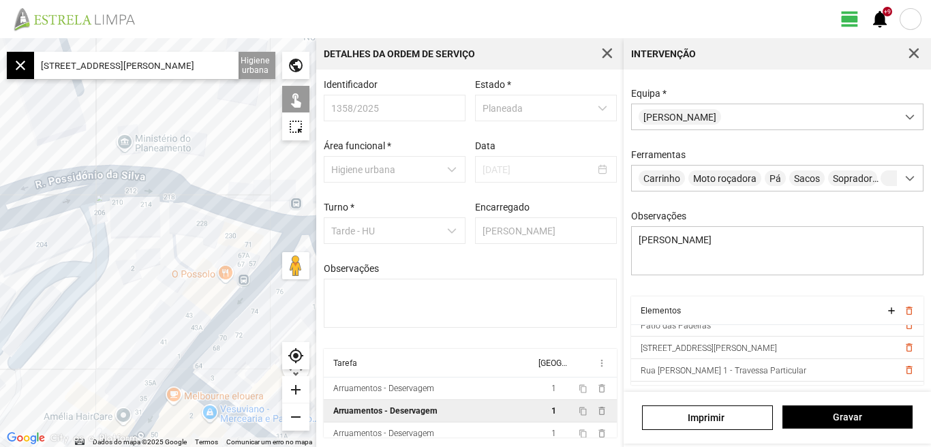
click at [297, 416] on div "remove" at bounding box center [295, 416] width 27 height 27
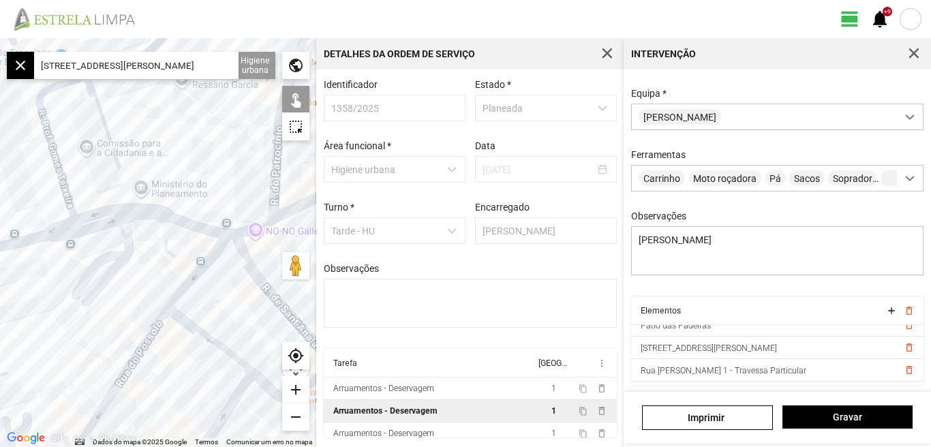
drag, startPoint x: 82, startPoint y: 268, endPoint x: 168, endPoint y: 279, distance: 86.5
click at [167, 280] on div at bounding box center [158, 242] width 316 height 409
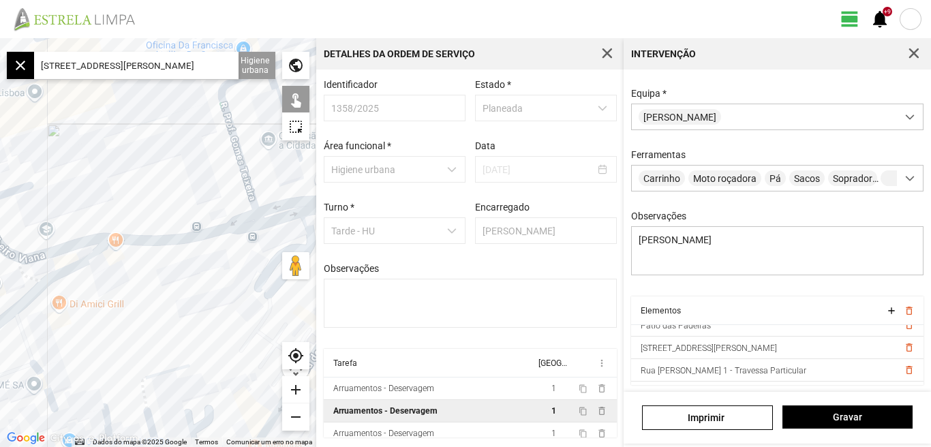
drag, startPoint x: 134, startPoint y: 291, endPoint x: 195, endPoint y: 277, distance: 62.3
click at [194, 277] on div at bounding box center [158, 242] width 316 height 409
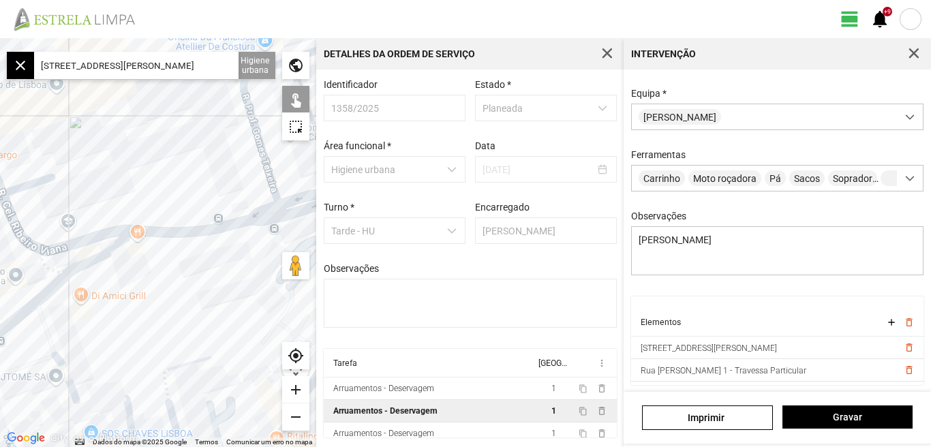
scroll to position [120, 0]
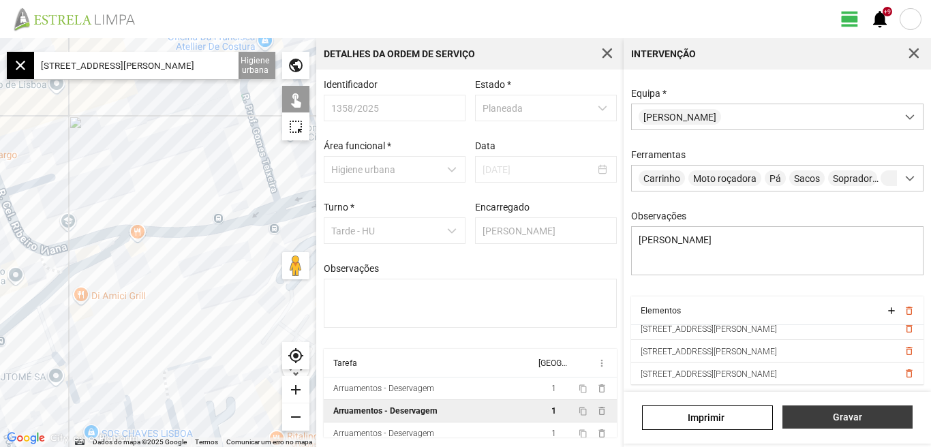
click at [841, 414] on span "Gravar" at bounding box center [847, 417] width 116 height 11
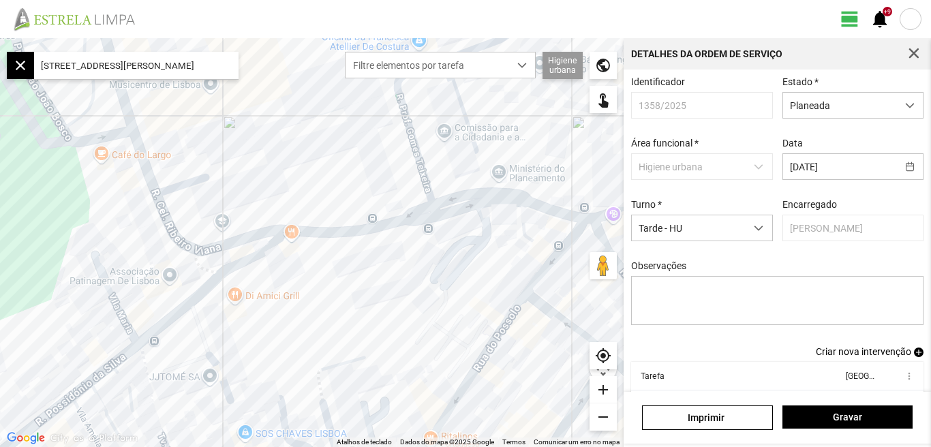
scroll to position [74, 0]
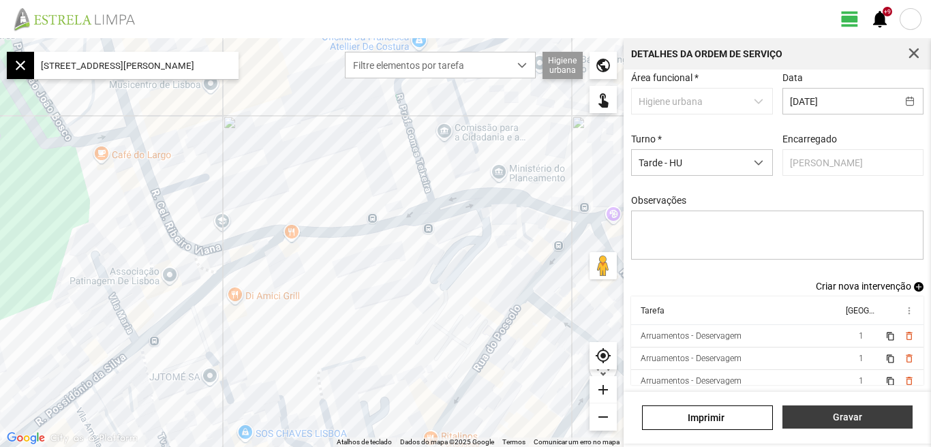
click at [840, 416] on span "Gravar" at bounding box center [847, 417] width 116 height 11
